Goal: Task Accomplishment & Management: Complete application form

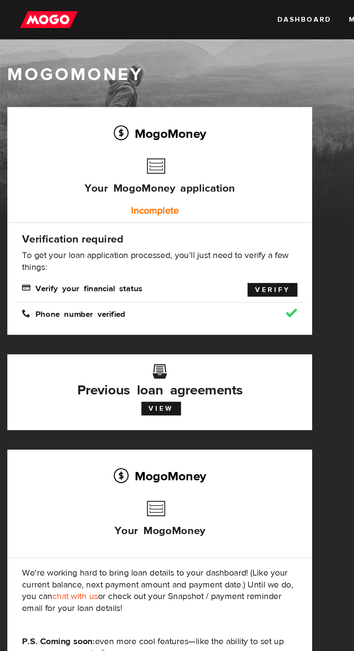
click at [201, 214] on link "Verify" at bounding box center [201, 214] width 37 height 10
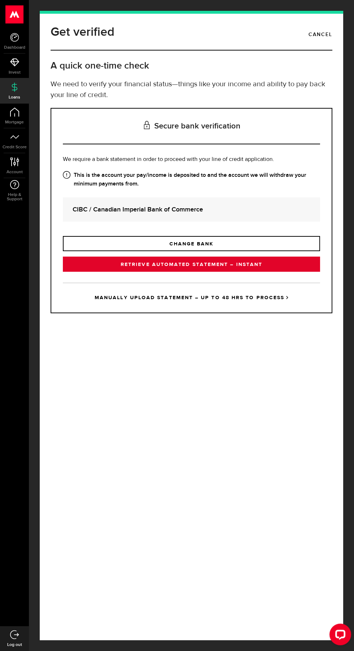
click at [275, 272] on link "RETRIEVE AUTOMATED STATEMENT – INSTANT" at bounding box center [191, 264] width 257 height 15
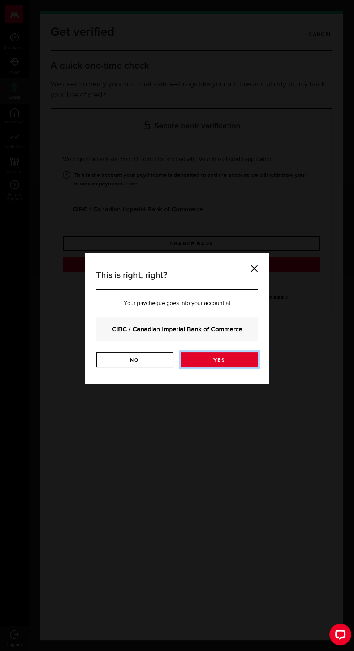
click at [238, 367] on link "Yes" at bounding box center [218, 359] width 77 height 15
